Goal: Task Accomplishment & Management: Manage account settings

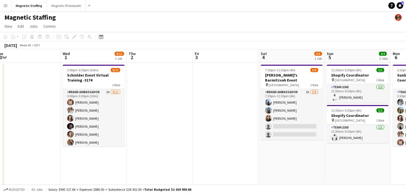
scroll to position [0, 160]
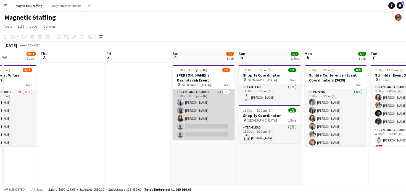
click at [195, 103] on app-card-role "Brand Ambassador 2A [DATE] 7:30pm-11:30pm (4h) [PERSON_NAME] [PERSON_NAME] [PER…" at bounding box center [204, 114] width 62 height 51
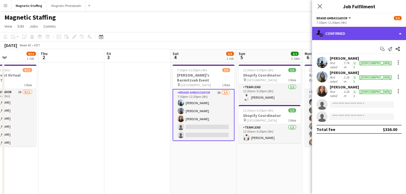
click at [355, 30] on div "single-neutral-actions-check-2 Confirmed" at bounding box center [359, 33] width 94 height 13
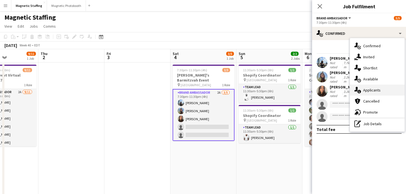
click at [363, 90] on span "Applicants" at bounding box center [371, 90] width 17 height 5
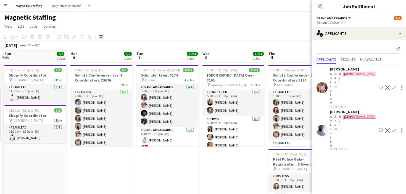
drag, startPoint x: 228, startPoint y: 142, endPoint x: 94, endPoint y: 155, distance: 134.5
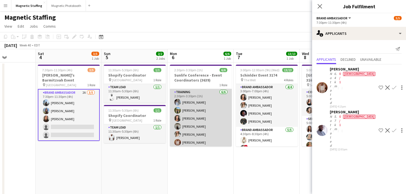
click at [198, 113] on app-card-role "Training [DATE] 2:30pm-3:30pm (1h) [PERSON_NAME] [PERSON_NAME] [PERSON_NAME] [P…" at bounding box center [201, 118] width 62 height 59
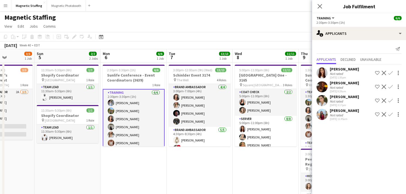
drag, startPoint x: 198, startPoint y: 113, endPoint x: 80, endPoint y: 132, distance: 119.7
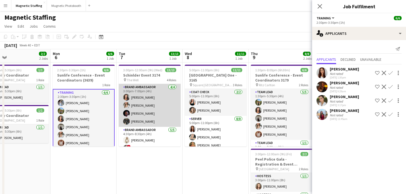
click at [156, 123] on app-card-role "Brand Ambassador [DATE] 3:00pm-7:00pm (4h) [PERSON_NAME] [PERSON_NAME] [PERSON_…" at bounding box center [150, 105] width 62 height 43
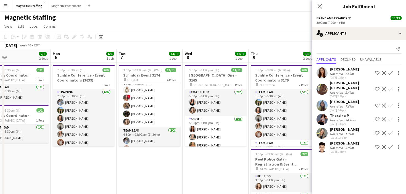
click at [156, 123] on app-card-role "Brand Ambassador [DATE] 4:30pm-8:30pm (4h) [PERSON_NAME] ! [PERSON_NAME] [PERSO…" at bounding box center [150, 101] width 62 height 51
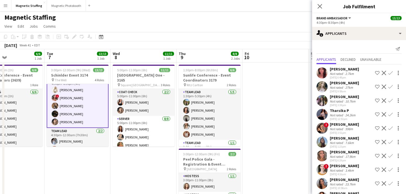
scroll to position [70, 0]
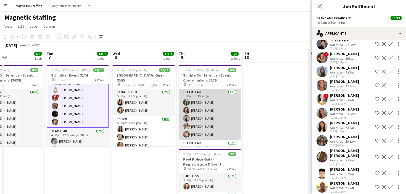
click at [211, 128] on app-card-role "Team Lead [DATE] 1:30pm-5:30pm (4h) [PERSON_NAME] [PERSON_NAME] [PERSON_NAME] […" at bounding box center [210, 114] width 62 height 51
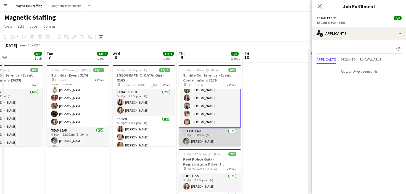
scroll to position [13, 0]
click at [202, 141] on app-card-role "Team Lead [DATE] 2:00pm-8:00pm (6h) [PERSON_NAME]" at bounding box center [210, 137] width 62 height 19
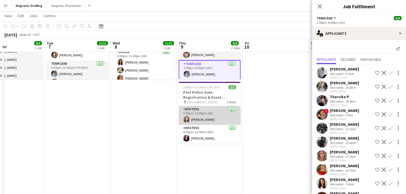
scroll to position [0, 153]
click at [198, 120] on app-card-role "Hostess [DATE] 3:00pm-11:00pm (8h) [PERSON_NAME]" at bounding box center [210, 115] width 62 height 19
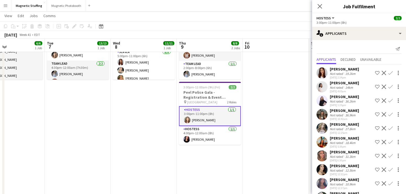
scroll to position [15, 0]
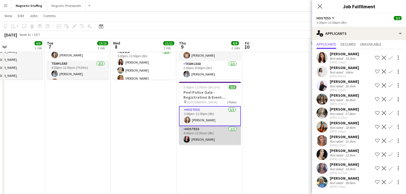
click at [194, 140] on app-card-role "Hostess [DATE] 4:00pm-12:00am (8h) [PERSON_NAME]" at bounding box center [210, 135] width 62 height 19
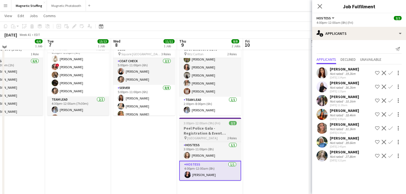
scroll to position [28, 0]
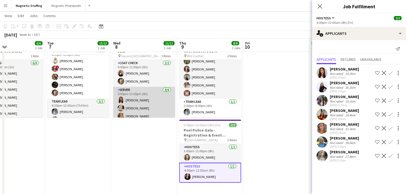
click at [139, 108] on app-card-role "Server [DATE] 5:00pm-11:00pm (6h) [PERSON_NAME] [PERSON_NAME] [PERSON_NAME] [PE…" at bounding box center [144, 124] width 62 height 75
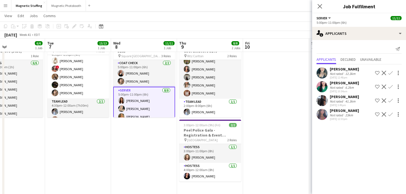
scroll to position [0, 0]
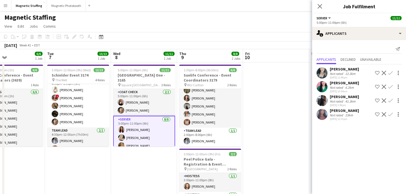
click at [139, 108] on app-card-role "Coat Check [DATE] 5:00pm-11:00pm (6h) [PERSON_NAME] [PERSON_NAME]" at bounding box center [144, 102] width 62 height 27
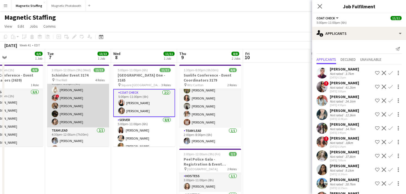
click at [82, 109] on app-card-role "Brand Ambassador [DATE] 4:30pm-8:30pm (4h) [PERSON_NAME] ! [PERSON_NAME] [PERSO…" at bounding box center [78, 101] width 62 height 51
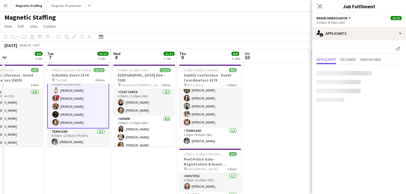
scroll to position [51, 0]
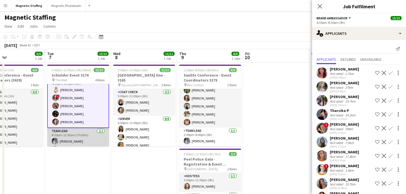
click at [97, 142] on app-card-role "Team Lead [DATE] 4:30pm-12:00am (7h30m) [PERSON_NAME] [PERSON_NAME]" at bounding box center [78, 141] width 62 height 27
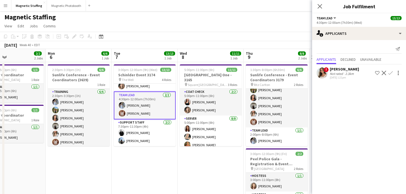
scroll to position [84, 0]
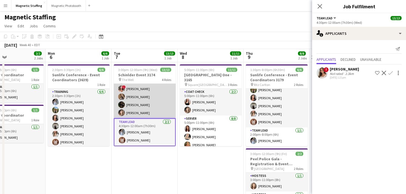
click at [152, 107] on app-card-role "Brand Ambassador [DATE] 4:30pm-8:30pm (4h) [PERSON_NAME] ! [PERSON_NAME] [PERSO…" at bounding box center [145, 92] width 62 height 51
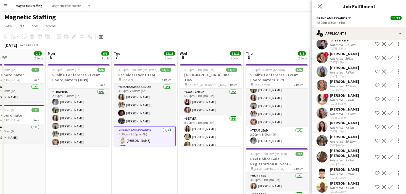
click at [142, 137] on app-card-role "Brand Ambassador [DATE] 4:30pm-8:30pm (4h) [PERSON_NAME] ! [PERSON_NAME] [PERSO…" at bounding box center [145, 152] width 62 height 52
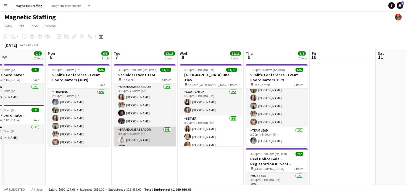
click at [142, 137] on app-card-role "Brand Ambassador [DATE] 4:30pm-8:30pm (4h) [PERSON_NAME] ! [PERSON_NAME] [PERSO…" at bounding box center [145, 151] width 62 height 51
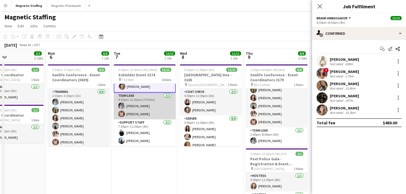
click at [136, 115] on app-card-role "Team Lead [DATE] 4:30pm-12:00am (7h30m) [PERSON_NAME] [PERSON_NAME]" at bounding box center [145, 105] width 62 height 27
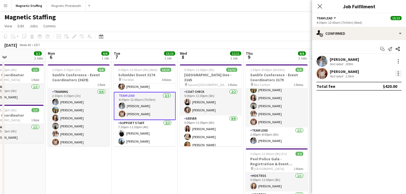
click at [399, 73] on div at bounding box center [398, 73] width 7 height 7
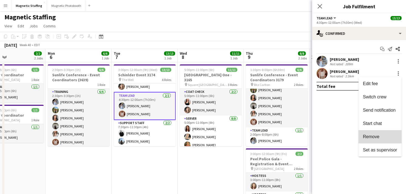
click at [376, 137] on span "Remove" at bounding box center [371, 136] width 17 height 5
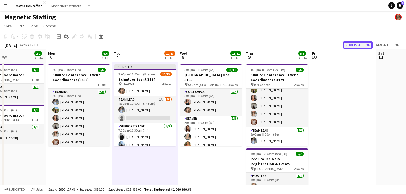
click at [359, 46] on button "Publish 1 job" at bounding box center [358, 44] width 30 height 7
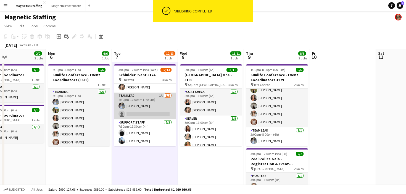
scroll to position [85, 0]
click at [164, 111] on app-card-role "Team Lead 1A [DATE] 4:30pm-12:00am (7h30m) [PERSON_NAME] single-neutral-actions" at bounding box center [145, 105] width 62 height 27
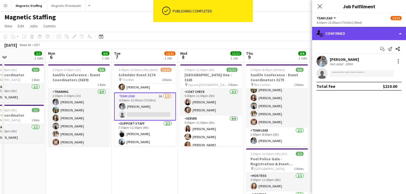
click at [358, 31] on div "single-neutral-actions-check-2 Confirmed" at bounding box center [359, 33] width 94 height 13
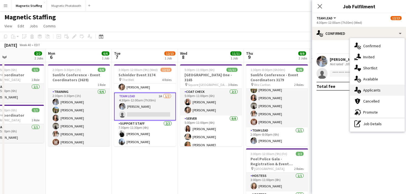
click at [358, 90] on icon at bounding box center [359, 92] width 4 height 4
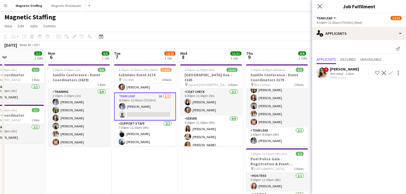
click at [390, 74] on app-icon "Confirm" at bounding box center [390, 73] width 4 height 4
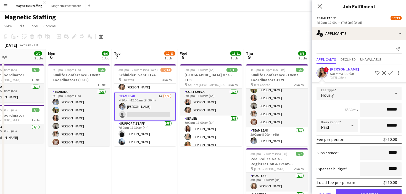
scroll to position [16, 0]
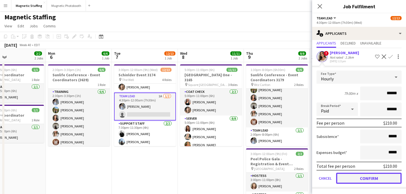
click at [343, 177] on button "Confirm" at bounding box center [368, 178] width 65 height 11
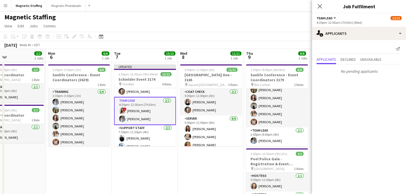
scroll to position [0, 0]
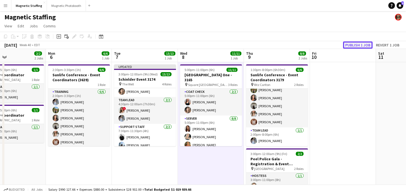
click at [355, 47] on button "Publish 1 job" at bounding box center [358, 44] width 30 height 7
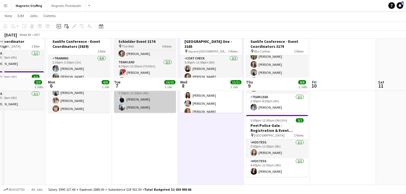
scroll to position [6, 0]
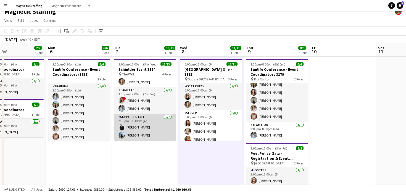
click at [123, 120] on app-card-role "Support Staff [DATE] 7:30pm-11:30pm (4h) [PERSON_NAME] [PERSON_NAME]" at bounding box center [145, 127] width 62 height 27
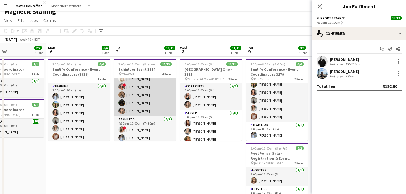
scroll to position [0, 152]
click at [139, 103] on app-card-role "Brand Ambassador [DATE] 4:30pm-8:30pm (4h) [PERSON_NAME] ! [PERSON_NAME] [PERSO…" at bounding box center [145, 90] width 62 height 51
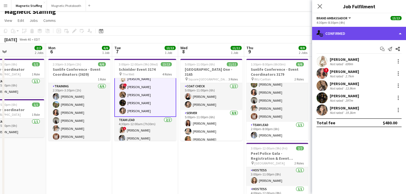
click at [377, 34] on div "single-neutral-actions-check-2 Confirmed" at bounding box center [359, 33] width 94 height 13
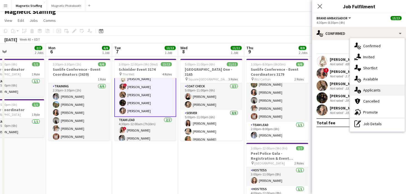
click at [360, 91] on icon at bounding box center [359, 92] width 4 height 4
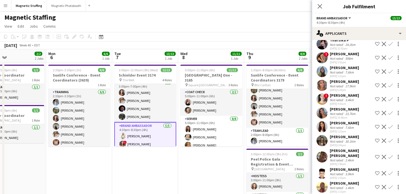
scroll to position [4, 0]
click at [142, 105] on app-card-role "Brand Ambassador [DATE] 3:00pm-7:00pm (4h) [PERSON_NAME] [PERSON_NAME] [PERSON_…" at bounding box center [145, 101] width 62 height 43
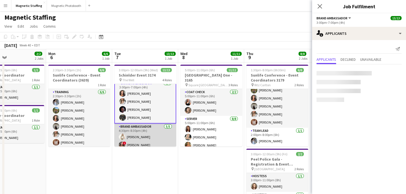
scroll to position [0, 0]
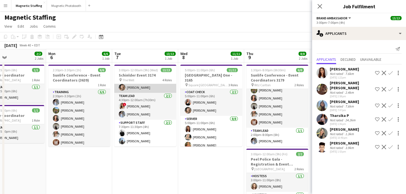
click at [144, 128] on app-card-role "Support Staff [DATE] 7:30pm-11:30pm (4h) [PERSON_NAME] [PERSON_NAME]" at bounding box center [145, 133] width 62 height 27
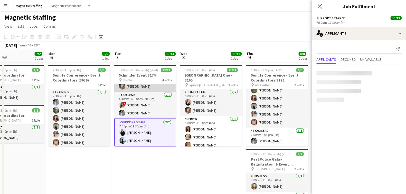
scroll to position [85, 0]
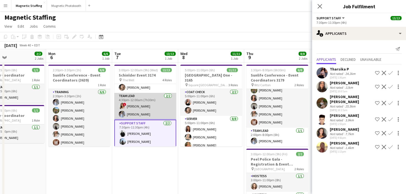
click at [155, 108] on app-card-role "Team Lead [DATE] 4:30pm-12:00am (7h30m) ! [PERSON_NAME] [PERSON_NAME]" at bounding box center [145, 106] width 62 height 27
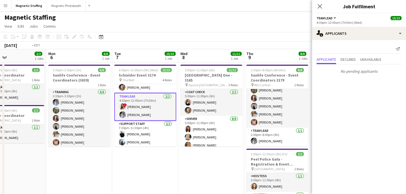
scroll to position [0, 244]
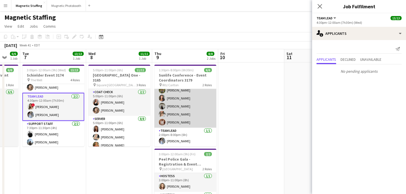
click at [158, 110] on app-card-role "Team Lead [DATE] 1:30pm-5:30pm (4h) [PERSON_NAME] [PERSON_NAME] [PERSON_NAME] […" at bounding box center [185, 102] width 62 height 51
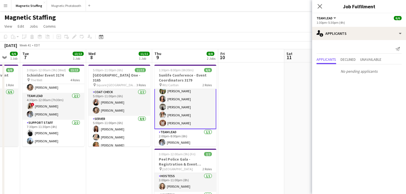
scroll to position [13, 0]
click at [188, 112] on app-card-role "Team Lead [DATE] 1:30pm-5:30pm (4h) [PERSON_NAME] [PERSON_NAME] [PERSON_NAME] […" at bounding box center [185, 102] width 62 height 52
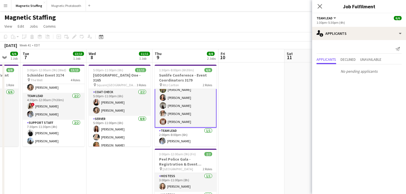
scroll to position [12, 0]
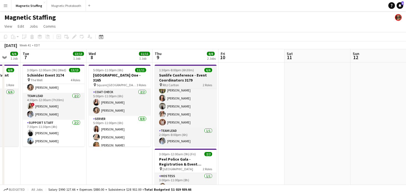
click at [175, 78] on h3 "Sunlife Conference - Event Coordinators 3179" at bounding box center [186, 78] width 62 height 10
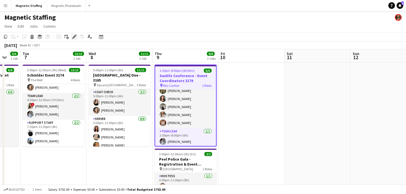
click at [72, 36] on icon "Edit" at bounding box center [74, 37] width 4 height 4
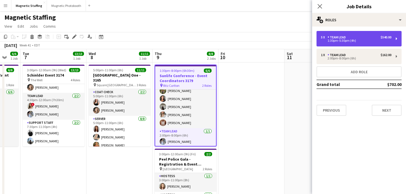
click at [359, 39] on div "5 x Team Lead $540.00" at bounding box center [356, 37] width 70 height 4
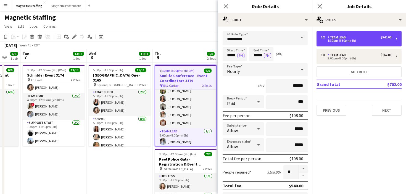
scroll to position [180, 0]
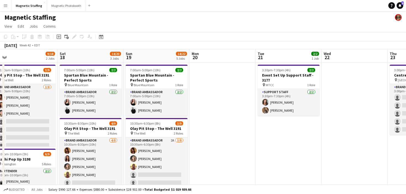
scroll to position [0, 138]
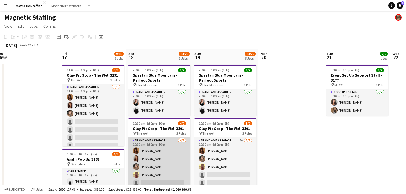
click at [163, 140] on app-card-role "Brand Ambassador [DATE] 10:30am-8:30pm (10h) [PERSON_NAME] [PERSON_NAME] [PERSO…" at bounding box center [159, 174] width 62 height 75
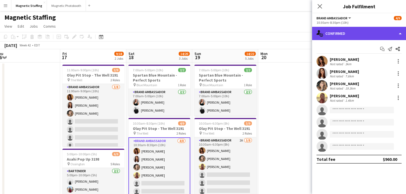
click at [337, 35] on div "single-neutral-actions-check-2 Confirmed" at bounding box center [359, 33] width 94 height 13
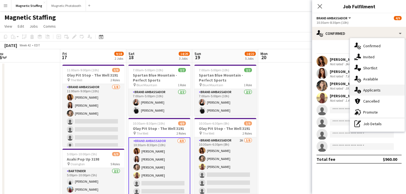
click at [353, 92] on div "single-neutral-actions-information Applicants" at bounding box center [377, 89] width 55 height 11
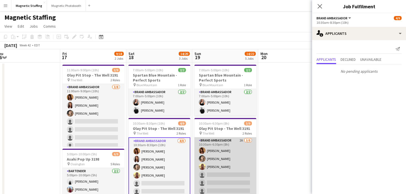
click at [232, 175] on app-card-role "Brand Ambassador 2A [DATE] 10:30am-6:30pm (8h) [PERSON_NAME] [PERSON_NAME] Sole…" at bounding box center [225, 174] width 62 height 75
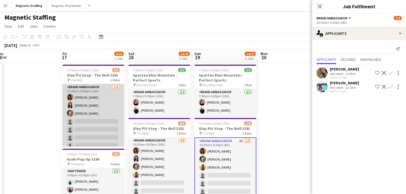
click at [100, 116] on app-card-role "Brand Ambassador [DATE] 11:00am-9:00pm (10h) [PERSON_NAME] [PERSON_NAME] [PERSO…" at bounding box center [93, 121] width 62 height 75
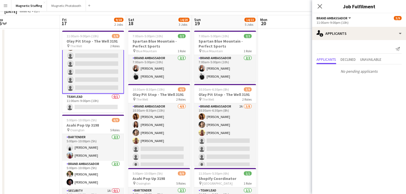
scroll to position [63, 0]
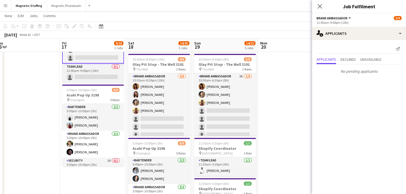
click at [100, 116] on app-card-role "Bartender [DATE] 5:00pm-10:00pm (5h) [PERSON_NAME] [PERSON_NAME]" at bounding box center [93, 117] width 62 height 27
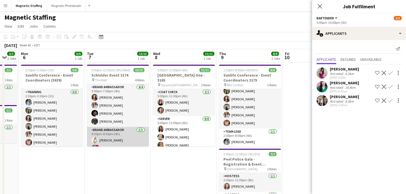
scroll to position [0, 113]
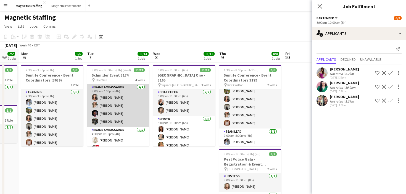
click at [112, 112] on app-card-role "Brand Ambassador [DATE] 3:00pm-7:00pm (4h) [PERSON_NAME] [PERSON_NAME] [PERSON_…" at bounding box center [118, 105] width 62 height 43
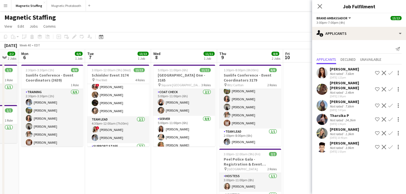
scroll to position [86, 0]
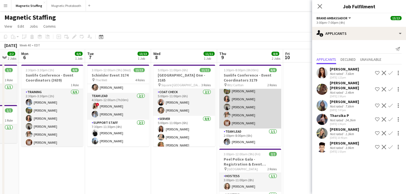
click at [250, 114] on app-card-role "Team Lead [DATE] 1:30pm-5:30pm (4h) [PERSON_NAME] [PERSON_NAME] [PERSON_NAME] […" at bounding box center [250, 103] width 62 height 51
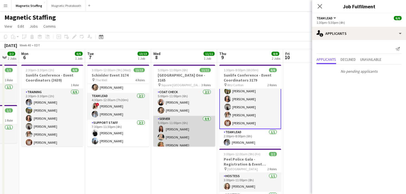
click at [186, 144] on app-card-role "Server [DATE] 5:00pm-11:00pm (6h) [PERSON_NAME] [PERSON_NAME] [PERSON_NAME] [PE…" at bounding box center [184, 153] width 62 height 75
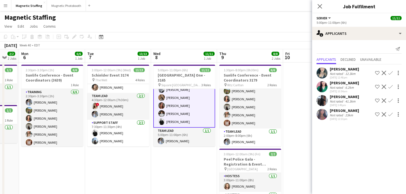
scroll to position [8, 0]
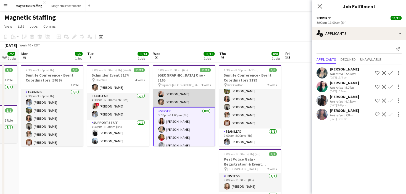
click at [189, 94] on app-card-role "Coat Check [DATE] 5:00pm-11:00pm (6h) [PERSON_NAME] [PERSON_NAME]" at bounding box center [184, 94] width 62 height 27
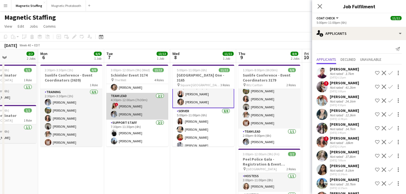
scroll to position [0, 141]
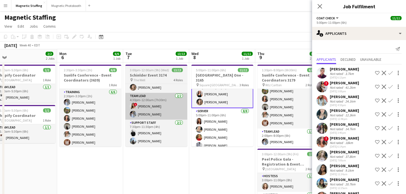
click at [108, 110] on app-card-role "Training [DATE] 2:30pm-3:30pm (1h) [PERSON_NAME] [PERSON_NAME] [PERSON_NAME] [P…" at bounding box center [90, 118] width 62 height 59
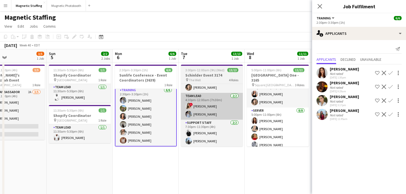
scroll to position [0, 140]
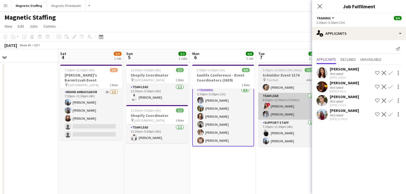
click at [108, 110] on app-card-role "Brand Ambassador 2A [DATE] 7:30pm-11:30pm (4h) [PERSON_NAME] [PERSON_NAME] [PER…" at bounding box center [91, 114] width 62 height 51
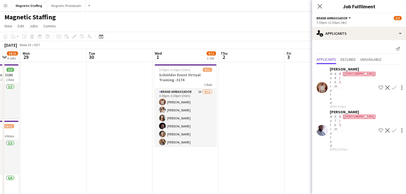
scroll to position [0, 159]
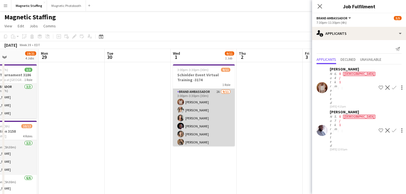
click at [203, 112] on app-card-role "Brand Ambassador 2A [DATE] 3:00pm-3:30pm (30m) [PERSON_NAME] [PERSON_NAME] [PER…" at bounding box center [204, 138] width 62 height 99
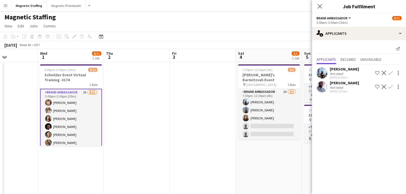
scroll to position [0, 156]
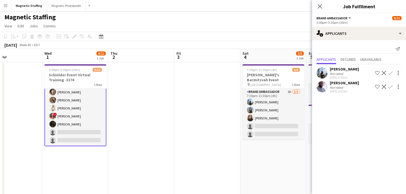
click at [83, 127] on app-card-role "Brand Ambassador 2A [DATE] 3:00pm-3:30pm (30m) [PERSON_NAME] [PERSON_NAME] [PER…" at bounding box center [75, 96] width 62 height 100
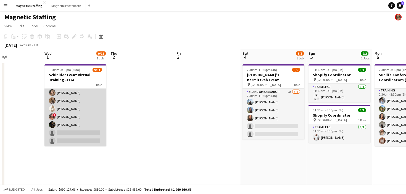
scroll to position [0, 155]
click at [83, 127] on app-card-role "Brand Ambassador 2A [DATE] 3:00pm-3:30pm (30m) [PERSON_NAME] [PERSON_NAME] [PER…" at bounding box center [76, 96] width 62 height 99
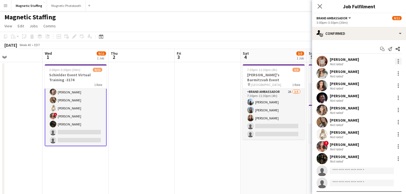
click at [397, 61] on div at bounding box center [398, 61] width 7 height 7
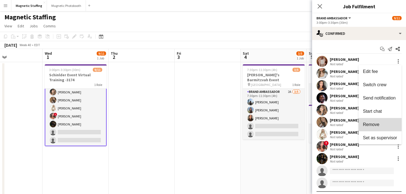
click at [375, 123] on span "Remove" at bounding box center [371, 124] width 17 height 5
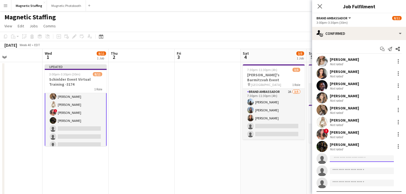
click at [344, 160] on input at bounding box center [362, 158] width 64 height 7
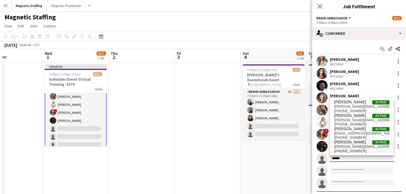
type input "*****"
click at [349, 146] on span "[PERSON_NAME][EMAIL_ADDRESS][PERSON_NAME][DOMAIN_NAME]" at bounding box center [361, 146] width 55 height 4
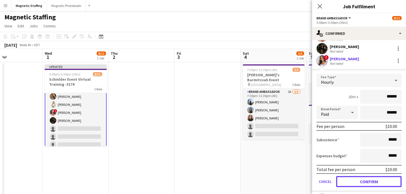
click at [348, 179] on button "Confirm" at bounding box center [368, 181] width 65 height 11
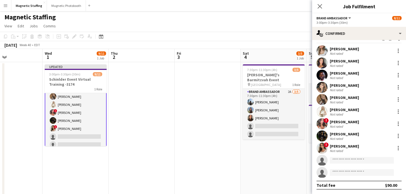
scroll to position [10, 0]
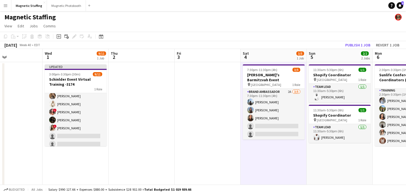
scroll to position [42, 0]
click at [355, 44] on button "Publish 1 job" at bounding box center [358, 44] width 30 height 7
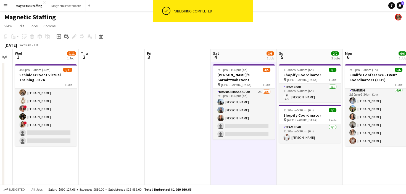
scroll to position [0, 180]
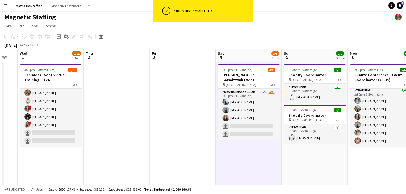
drag, startPoint x: 288, startPoint y: 83, endPoint x: 280, endPoint y: 83, distance: 8.0
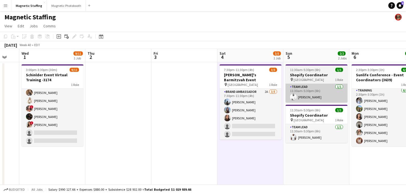
drag, startPoint x: 325, startPoint y: 87, endPoint x: 328, endPoint y: 89, distance: 2.9
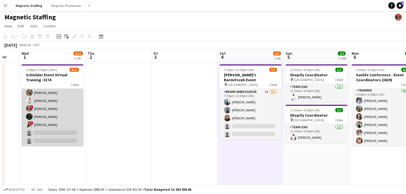
click at [64, 127] on app-card-role "Brand Ambassador 2A [DATE] 3:00pm-3:30pm (30m) [PERSON_NAME] [PERSON_NAME] [PER…" at bounding box center [53, 96] width 62 height 99
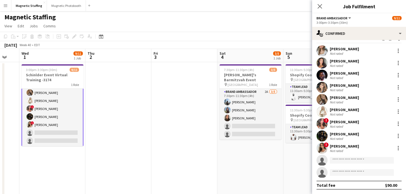
scroll to position [10, 0]
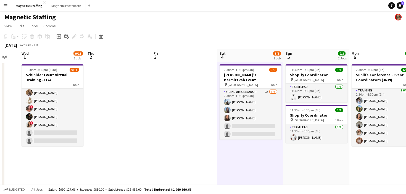
scroll to position [41, 0]
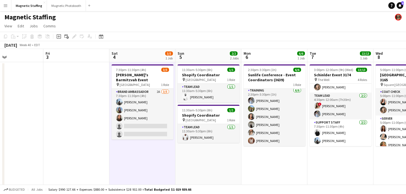
drag, startPoint x: 360, startPoint y: 124, endPoint x: 249, endPoint y: 132, distance: 111.0
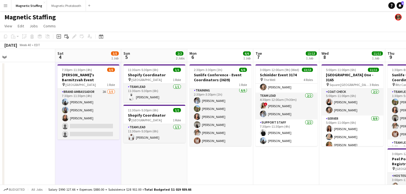
scroll to position [0, 154]
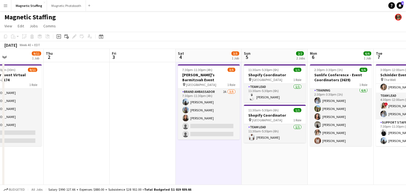
drag, startPoint x: 206, startPoint y: 132, endPoint x: 159, endPoint y: 132, distance: 47.5
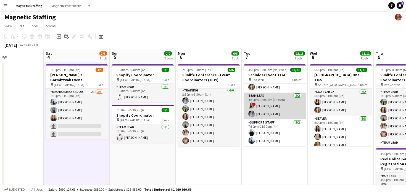
scroll to position [12, 0]
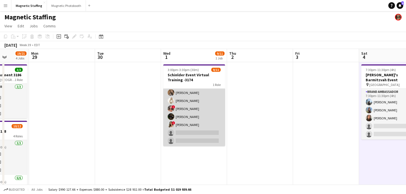
click at [194, 114] on app-card-role "Brand Ambassador 2A [DATE] 3:00pm-3:30pm (30m) [PERSON_NAME] [PERSON_NAME] [PER…" at bounding box center [194, 96] width 62 height 99
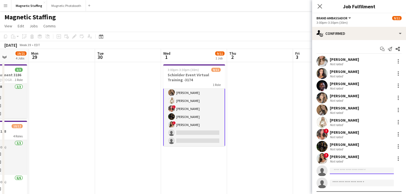
click at [337, 171] on input at bounding box center [362, 170] width 64 height 7
type input "*"
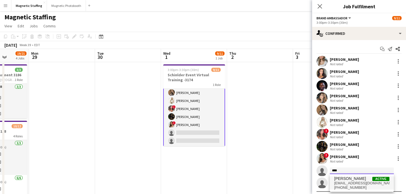
type input "****"
click at [348, 186] on span "[PHONE_NUMBER]" at bounding box center [361, 187] width 55 height 4
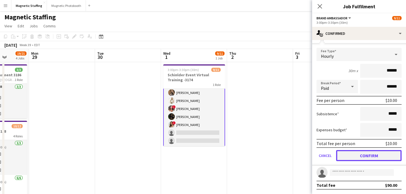
click at [358, 155] on button "Confirm" at bounding box center [368, 155] width 65 height 11
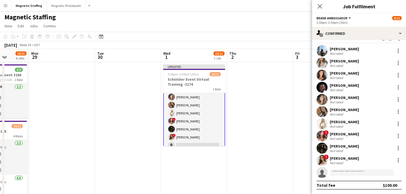
scroll to position [10, 0]
click at [343, 173] on input at bounding box center [362, 172] width 64 height 7
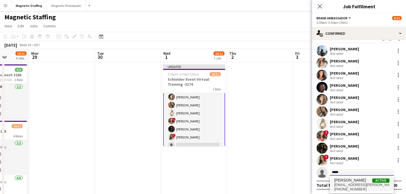
type input "*****"
click at [339, 185] on span "[EMAIL_ADDRESS][PERSON_NAME][DOMAIN_NAME]" at bounding box center [361, 184] width 55 height 4
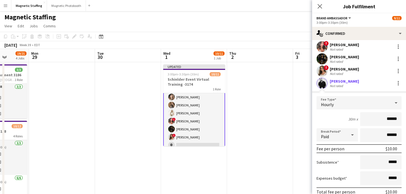
scroll to position [136, 0]
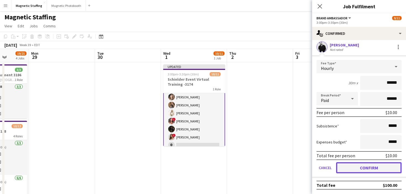
click at [353, 167] on button "Confirm" at bounding box center [368, 167] width 65 height 11
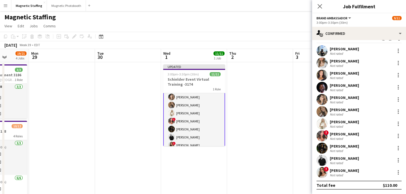
scroll to position [10, 0]
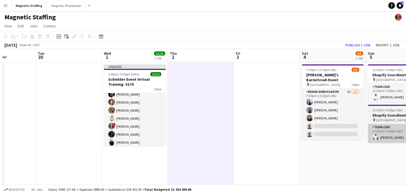
scroll to position [0, 133]
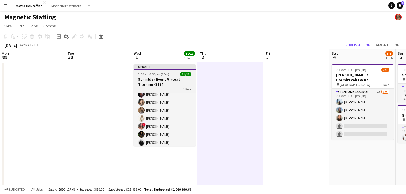
click at [157, 80] on h3 "Schinlder Event Virtual Training -3174" at bounding box center [165, 82] width 62 height 10
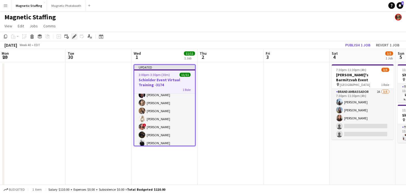
click at [74, 36] on icon at bounding box center [74, 36] width 3 height 3
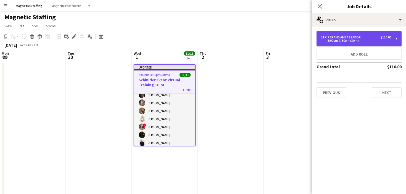
click at [363, 39] on div "3:00pm-3:30pm (30m)" at bounding box center [356, 40] width 70 height 3
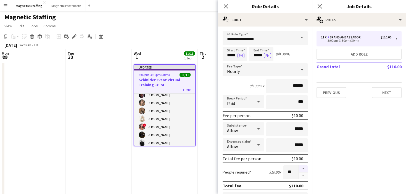
click at [304, 167] on button "button" at bounding box center [303, 168] width 9 height 7
type input "**"
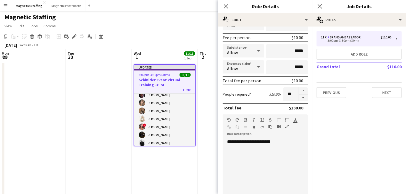
scroll to position [180, 0]
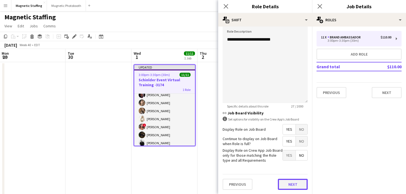
click at [288, 187] on button "Next" at bounding box center [293, 184] width 30 height 11
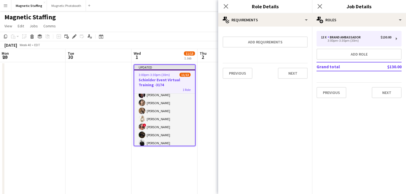
scroll to position [0, 0]
click at [292, 74] on button "Next" at bounding box center [293, 73] width 30 height 11
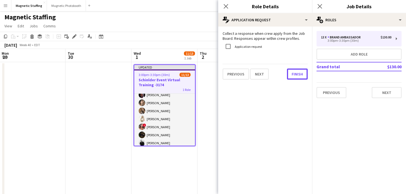
click at [292, 74] on button "Finish" at bounding box center [297, 73] width 21 height 11
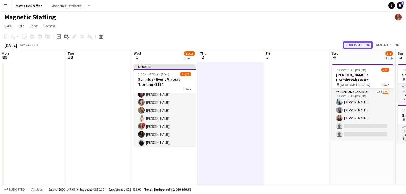
click at [351, 47] on button "Publish 1 job" at bounding box center [358, 44] width 30 height 7
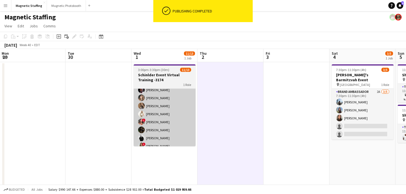
click at [166, 111] on app-card-role "Brand Ambassador 1A [DATE] 3:00pm-3:30pm (30m) [PERSON_NAME] [PERSON_NAME] [PER…" at bounding box center [165, 109] width 62 height 115
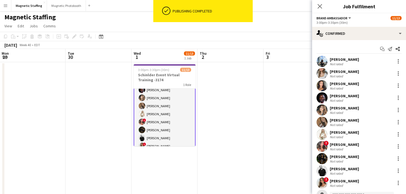
scroll to position [35, 0]
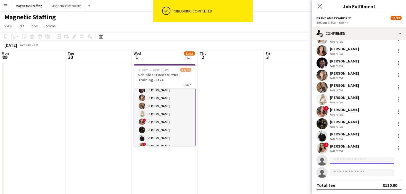
click at [342, 162] on input at bounding box center [362, 160] width 64 height 7
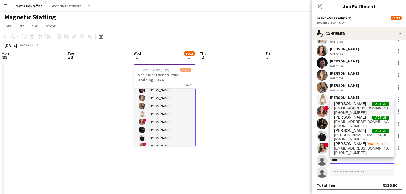
type input "****"
click at [362, 113] on span "[PHONE_NUMBER]" at bounding box center [361, 112] width 55 height 4
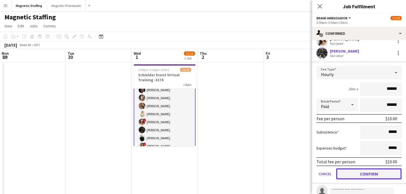
click at [344, 174] on button "Confirm" at bounding box center [368, 173] width 65 height 11
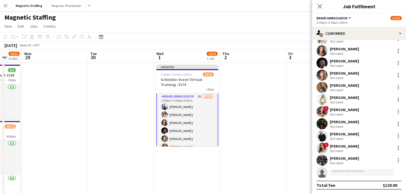
scroll to position [0, 0]
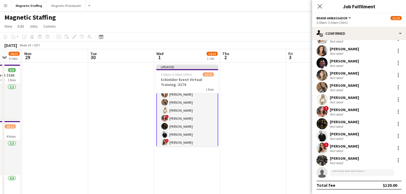
click at [190, 126] on app-card-role "Brand Ambassador 1A [DATE] 3:00pm-3:30pm (30m) [PERSON_NAME] [PERSON_NAME] [PER…" at bounding box center [187, 106] width 62 height 116
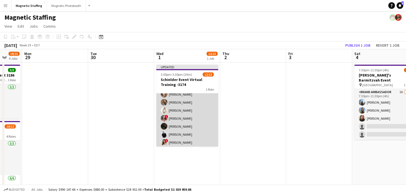
click at [190, 126] on app-card-role "Brand Ambassador 1A [DATE] 3:00pm-3:30pm (30m) [PERSON_NAME] [PERSON_NAME] [PER…" at bounding box center [187, 106] width 62 height 115
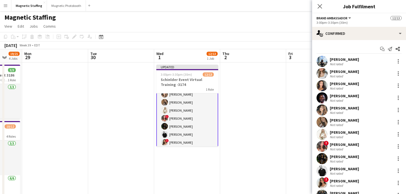
scroll to position [35, 0]
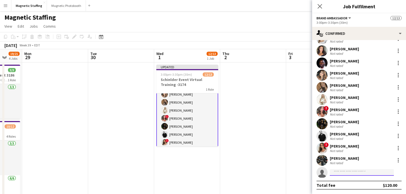
click at [343, 173] on input at bounding box center [362, 172] width 64 height 7
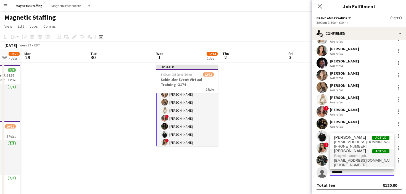
type input "*******"
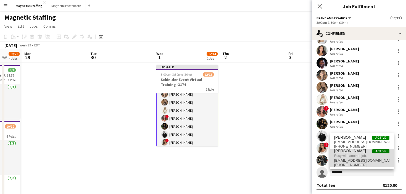
click at [341, 161] on span "[EMAIL_ADDRESS][DOMAIN_NAME]" at bounding box center [361, 160] width 55 height 4
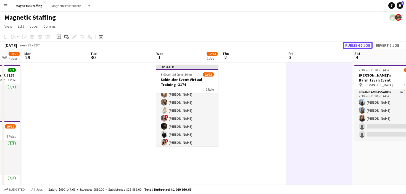
click at [359, 44] on button "Publish 1 job" at bounding box center [358, 45] width 30 height 7
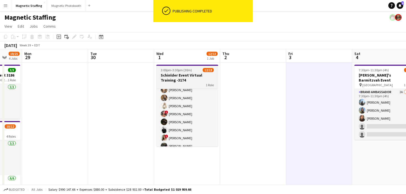
click at [182, 73] on h3 "Schinlder Event Virtual Training -3174" at bounding box center [187, 78] width 62 height 10
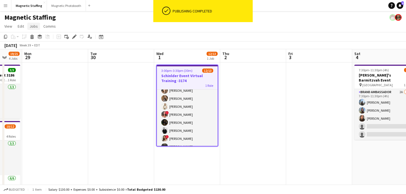
click at [32, 27] on span "Jobs" at bounding box center [34, 26] width 8 height 5
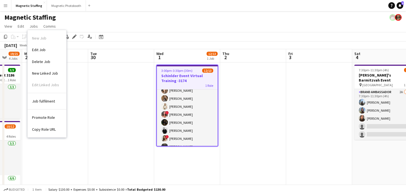
click at [50, 127] on span "Copy Role URL" at bounding box center [44, 129] width 24 height 5
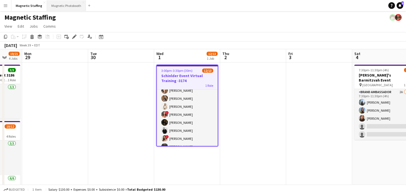
click at [63, 8] on button "Magnetic Photobooth Close" at bounding box center [66, 5] width 39 height 11
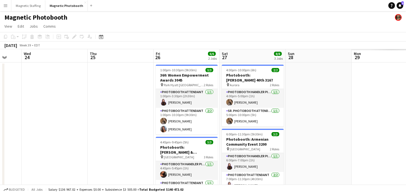
drag, startPoint x: 292, startPoint y: 103, endPoint x: 0, endPoint y: 147, distance: 295.6
click at [0, 147] on app-calendar-viewport "Sun 21 2/2 1 Job Mon 22 3/3 1 Job Tue 23 Wed 24 Thu 25 Fri 26 6/6 2 Jobs Sat 27…" at bounding box center [203, 166] width 406 height 234
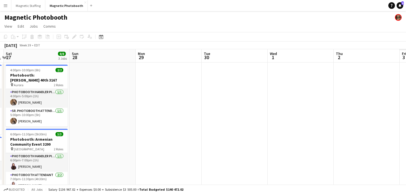
drag, startPoint x: 49, startPoint y: 100, endPoint x: 0, endPoint y: 116, distance: 51.9
click at [0, 115] on app-calendar-viewport "Tue 23 Wed 24 Thu 25 Fri 26 6/6 2 Jobs Sat 27 8/8 3 Jobs Sun 28 Mon 29 Tue 30 W…" at bounding box center [203, 166] width 406 height 234
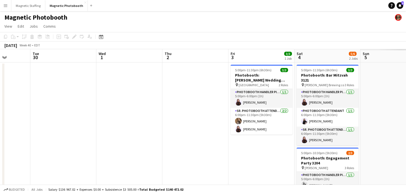
scroll to position [0, 242]
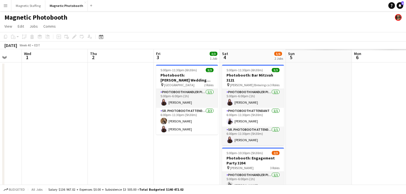
drag, startPoint x: 188, startPoint y: 129, endPoint x: 0, endPoint y: 140, distance: 188.3
click at [0, 140] on app-calendar-viewport "Sat 27 8/8 3 Jobs Sun 28 Mon 29 Tue 30 Wed 1 Thu 2 Fri 3 3/3 1 Job Sat 4 5/6 2 …" at bounding box center [203, 166] width 406 height 234
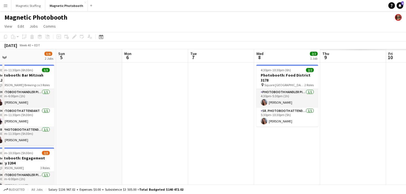
scroll to position [0, 221]
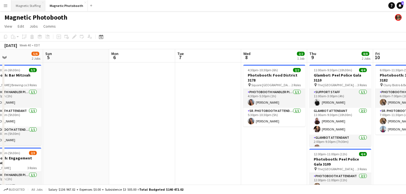
click at [40, 6] on button "Magnetic Staffing Close" at bounding box center [28, 5] width 34 height 11
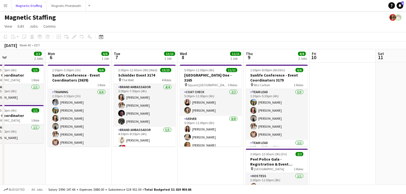
scroll to position [0, 154]
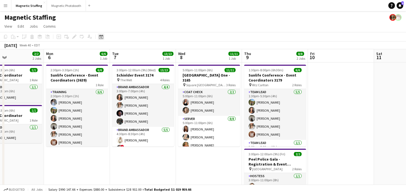
click at [103, 35] on icon "Date picker" at bounding box center [101, 37] width 4 height 4
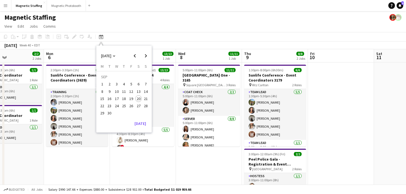
click at [142, 128] on div "[DATE] [DATE] [DATE] M [DATE] T [DATE] W [DATE] T [DATE] F [DATE] S [DATE] S [D…" at bounding box center [123, 89] width 55 height 87
click at [142, 124] on button "[DATE]" at bounding box center [140, 123] width 16 height 9
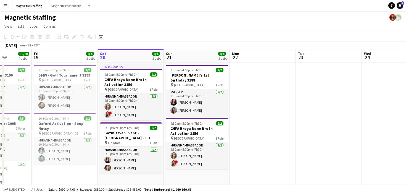
scroll to position [0, 149]
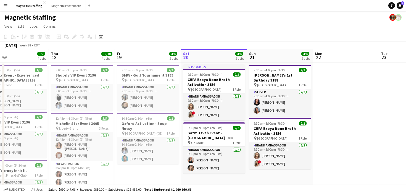
drag, startPoint x: 227, startPoint y: 124, endPoint x: 136, endPoint y: 124, distance: 91.9
